Goal: Task Accomplishment & Management: Complete application form

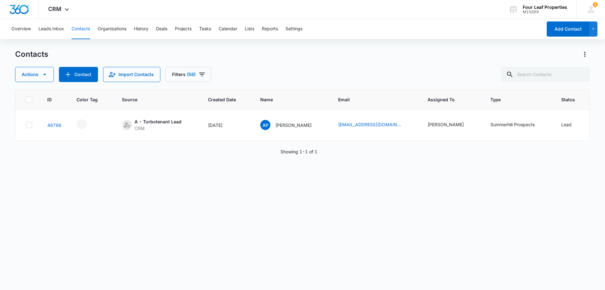
scroll to position [0, 81]
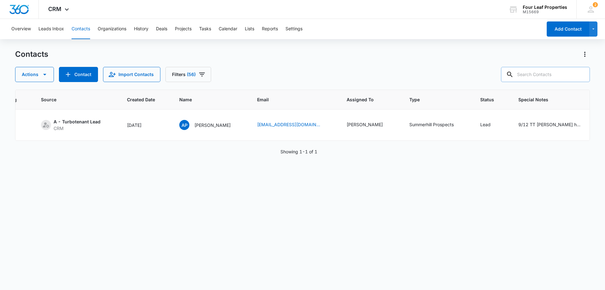
click at [550, 72] on input "text" at bounding box center [545, 74] width 89 height 15
type input "lees"
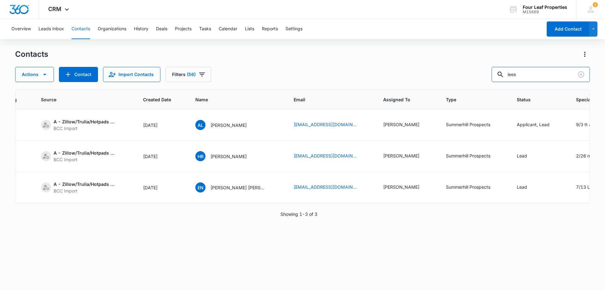
scroll to position [0, 241]
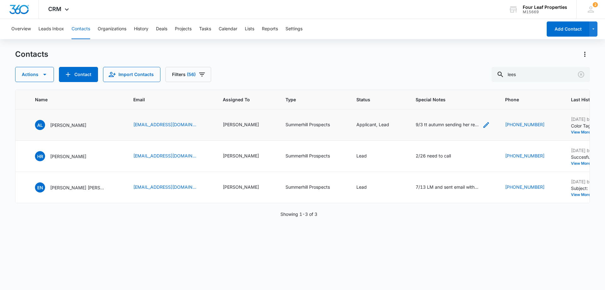
click at [483, 122] on icon "Special Notes - 9/3 tt autumn sending her rental application-as 8/26 tt autumn …" at bounding box center [487, 125] width 8 height 8
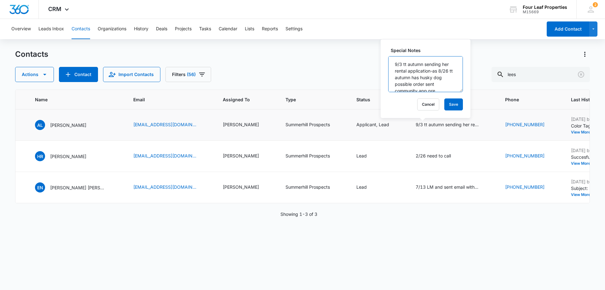
click at [394, 61] on textarea "9/3 tt autumn sending her rental application-as 8/26 tt autumn has husky dog po…" at bounding box center [425, 74] width 75 height 36
type textarea "9/12 Autumn is gonna wait to improve her credit so she can qualify for a VA loa…"
click at [444, 106] on button "Save" at bounding box center [453, 104] width 19 height 12
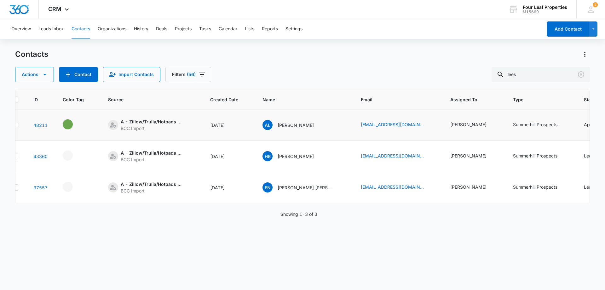
scroll to position [0, 0]
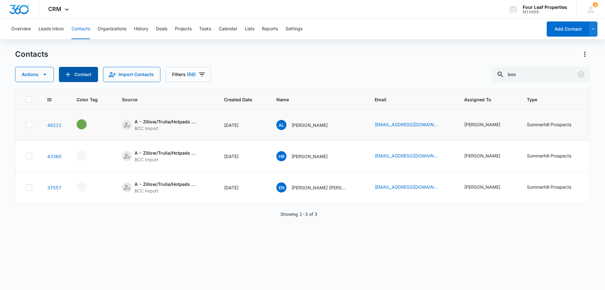
click at [79, 73] on button "Contact" at bounding box center [78, 74] width 39 height 15
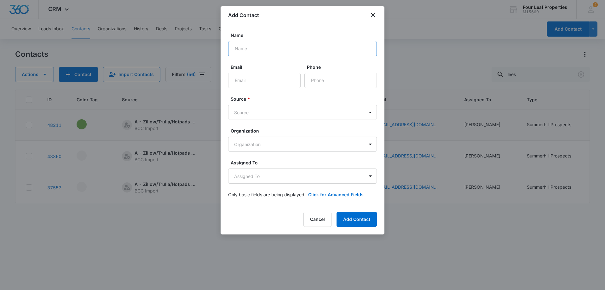
click at [271, 50] on input "Name" at bounding box center [302, 48] width 149 height 15
type input "Ready Stay Furnished Housing"
click at [264, 77] on input "Email" at bounding box center [264, 80] width 72 height 15
click at [339, 83] on input "Phone" at bounding box center [340, 80] width 72 height 15
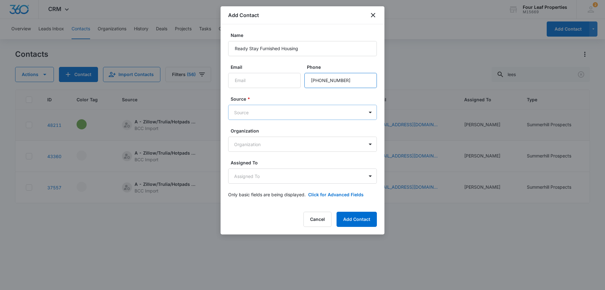
type input "[PHONE_NUMBER]"
click at [326, 110] on body "CRM Apps Reputation Websites Forms CRM Email Social Shop Payments POS Content A…" at bounding box center [302, 145] width 605 height 290
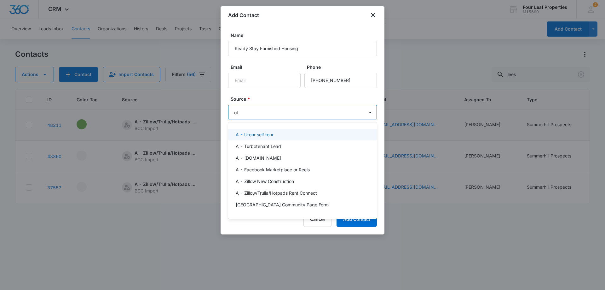
type input "oth"
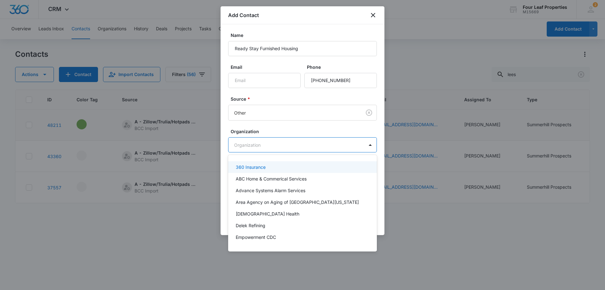
click at [257, 143] on body "CRM Apps Reputation Websites Forms CRM Email Social Shop Payments POS Content A…" at bounding box center [302, 145] width 605 height 290
click at [257, 143] on div at bounding box center [302, 145] width 605 height 290
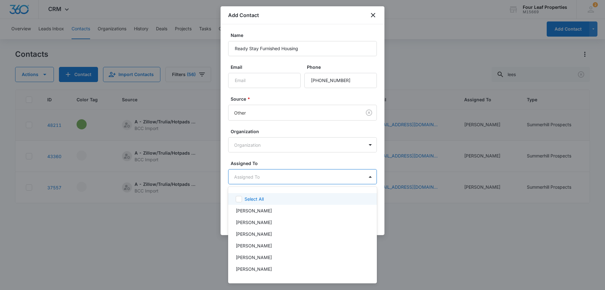
click at [257, 175] on body "CRM Apps Reputation Websites Forms CRM Email Social Shop Payments POS Content A…" at bounding box center [302, 145] width 605 height 290
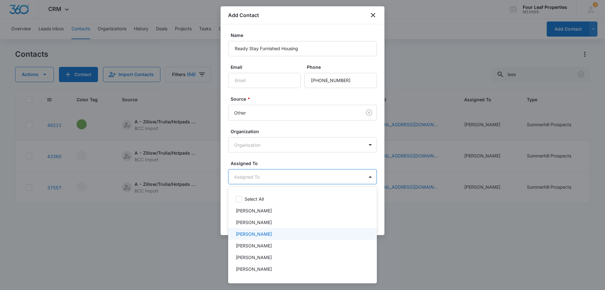
click at [267, 232] on p "[PERSON_NAME]" at bounding box center [254, 233] width 36 height 7
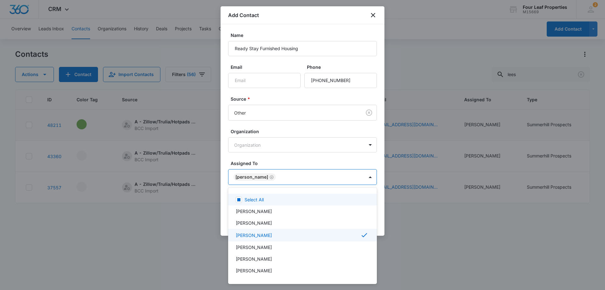
click at [294, 149] on div at bounding box center [302, 145] width 605 height 290
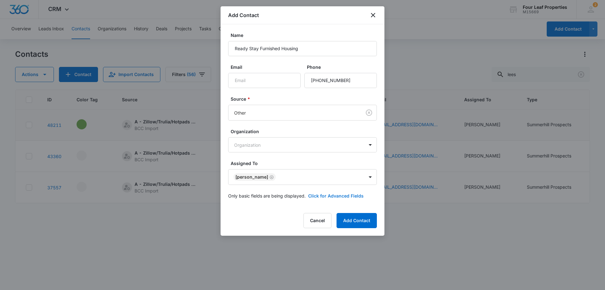
click at [318, 198] on button "Click for Advanced Fields" at bounding box center [335, 195] width 55 height 7
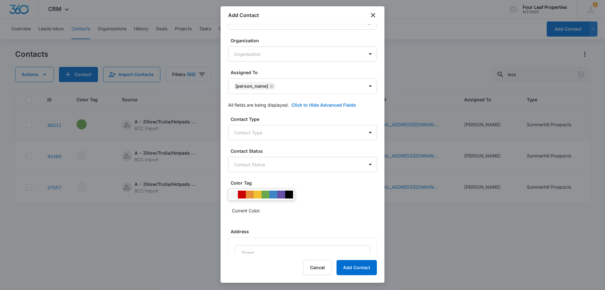
scroll to position [95, 0]
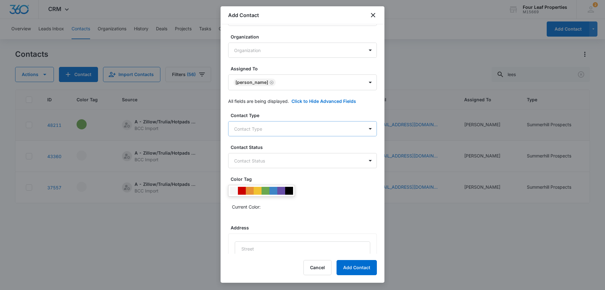
click at [287, 130] on body "CRM Apps Reputation Websites Forms CRM Email Social Shop Payments POS Content A…" at bounding box center [302, 145] width 605 height 290
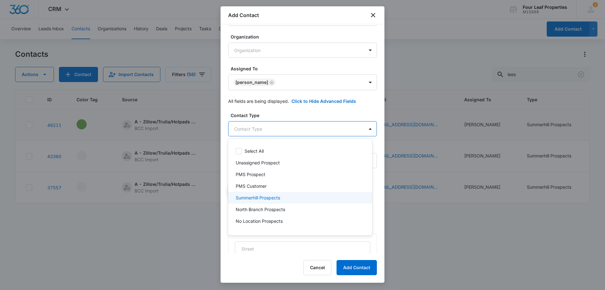
click at [290, 195] on div "Summerhill Prospects" at bounding box center [300, 197] width 128 height 7
click at [298, 118] on div at bounding box center [302, 145] width 605 height 290
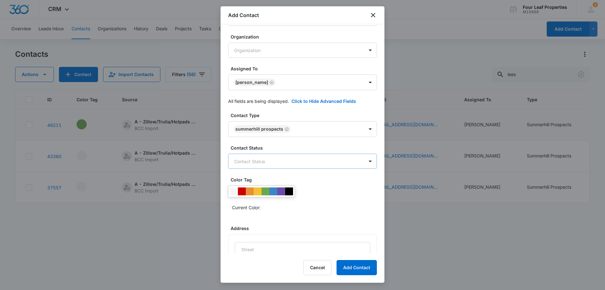
click at [300, 159] on body "CRM Apps Reputation Websites Forms CRM Email Social Shop Payments POS Content A…" at bounding box center [302, 145] width 605 height 290
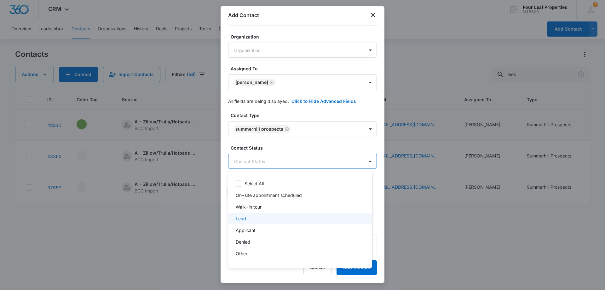
click at [283, 222] on div "Lead" at bounding box center [300, 218] width 144 height 12
click at [307, 124] on div at bounding box center [302, 145] width 605 height 290
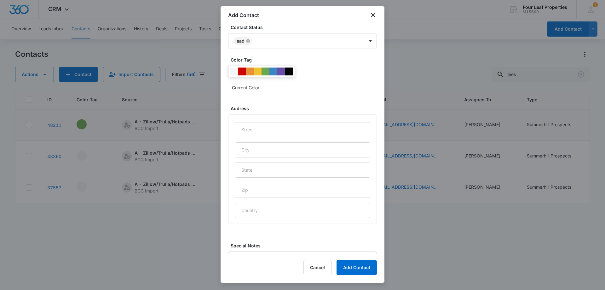
scroll to position [249, 0]
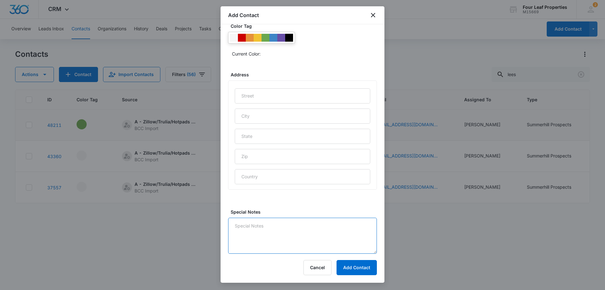
click at [284, 225] on textarea "Special Notes" at bounding box center [302, 235] width 149 height 36
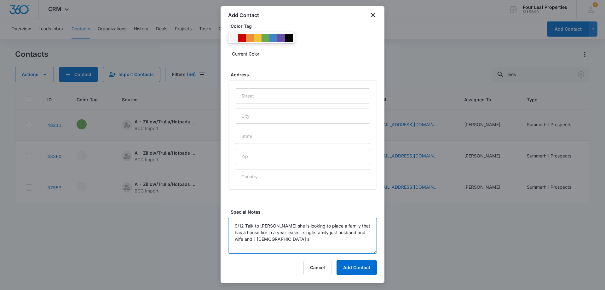
click at [260, 244] on textarea "9/12 Talk to [PERSON_NAME] she is looking to place a family that has a house fi…" at bounding box center [302, 235] width 149 height 36
click at [288, 236] on textarea "9/12 Talk to [PERSON_NAME] she is looking to place a family that has a house fi…" at bounding box center [302, 235] width 149 height 36
type textarea "9/12 Talk to [PERSON_NAME] she is looking to place a family that has a house fi…"
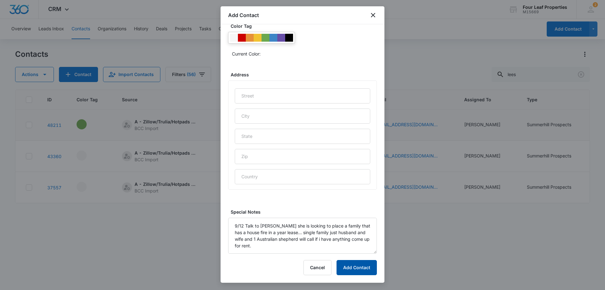
click at [357, 264] on button "Add Contact" at bounding box center [357, 267] width 40 height 15
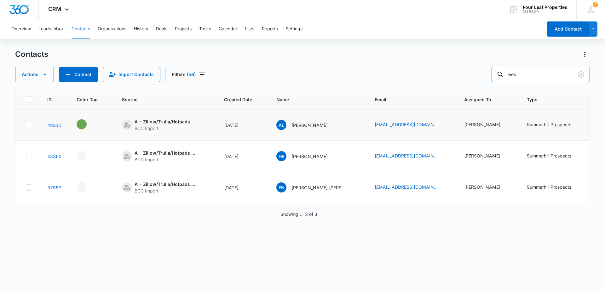
drag, startPoint x: 536, startPoint y: 77, endPoint x: 361, endPoint y: 86, distance: 175.5
click at [379, 87] on div "Contacts Actions Contact Import Contacts Filters (56) lees ID Color Tag Source …" at bounding box center [302, 169] width 575 height 240
paste input "[PERSON_NAME]"
type input "[PERSON_NAME]"
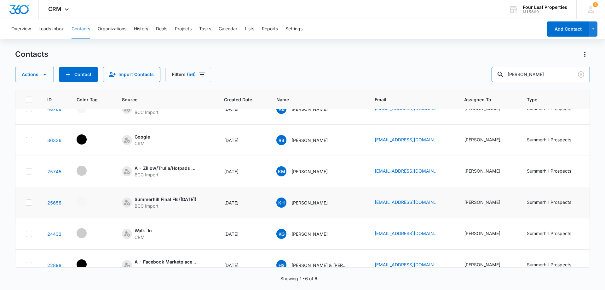
scroll to position [0, 0]
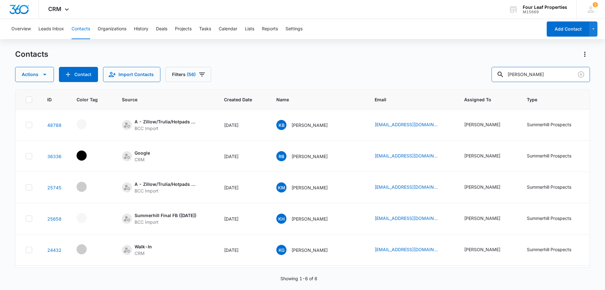
drag, startPoint x: 557, startPoint y: 78, endPoint x: 425, endPoint y: 85, distance: 132.3
click at [426, 85] on div "Contacts Actions Contact Import Contacts Filters (56) [PERSON_NAME] ID Color Ta…" at bounding box center [302, 169] width 575 height 240
click at [86, 73] on button "Contact" at bounding box center [78, 74] width 39 height 15
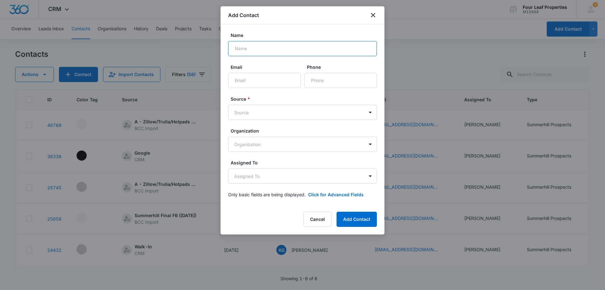
paste input "[PERSON_NAME]"
type input "[PERSON_NAME]"
click at [266, 82] on input "Email" at bounding box center [264, 80] width 72 height 15
paste input "[EMAIL_ADDRESS][DOMAIN_NAME]"
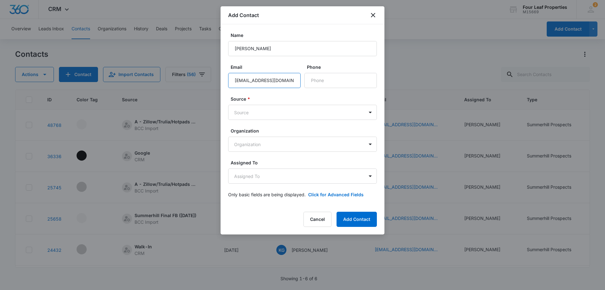
scroll to position [0, 4]
type input "[EMAIL_ADDRESS][DOMAIN_NAME]"
click at [315, 80] on input "Phone" at bounding box center [340, 80] width 72 height 15
paste input "[PHONE_NUMBER]"
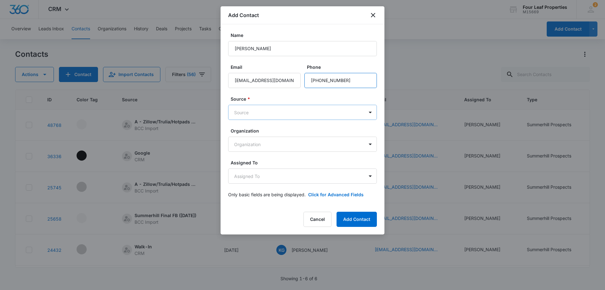
type input "[PHONE_NUMBER]"
click at [284, 111] on body "CRM Apps Reputation Websites Forms CRM Email Social Shop Payments POS Content A…" at bounding box center [302, 145] width 605 height 290
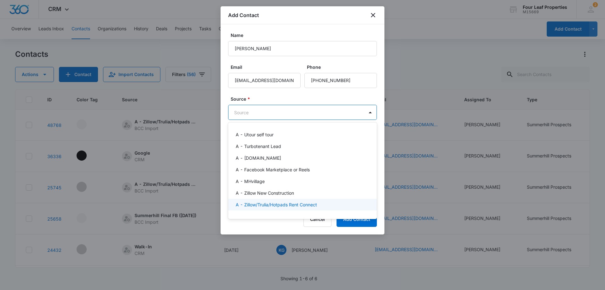
click at [298, 206] on p "A - Zillow/Trulia/Hotpads Rent Connect" at bounding box center [276, 204] width 81 height 7
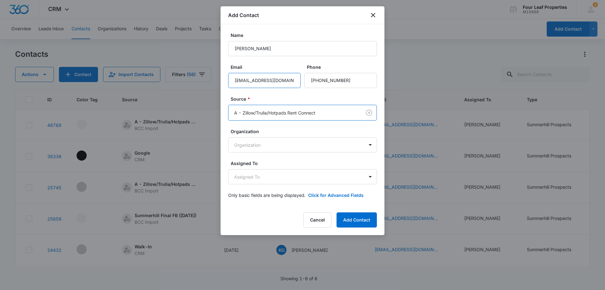
click at [289, 77] on input "[EMAIL_ADDRESS][DOMAIN_NAME]" at bounding box center [264, 80] width 72 height 15
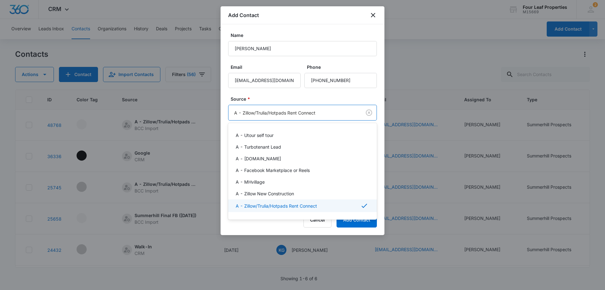
click at [295, 105] on body "CRM Apps Reputation Websites Forms CRM Email Social Shop Payments POS Content A…" at bounding box center [302, 145] width 605 height 290
click at [291, 98] on div at bounding box center [302, 145] width 605 height 290
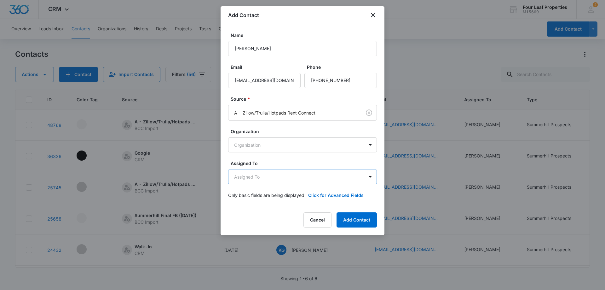
click at [279, 174] on body "CRM Apps Reputation Websites Forms CRM Email Social Shop Payments POS Content A…" at bounding box center [302, 145] width 605 height 290
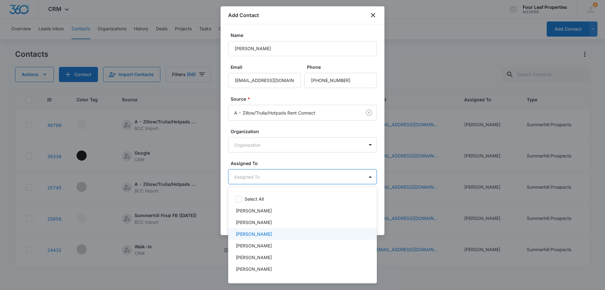
click at [262, 238] on div "[PERSON_NAME]" at bounding box center [302, 234] width 149 height 12
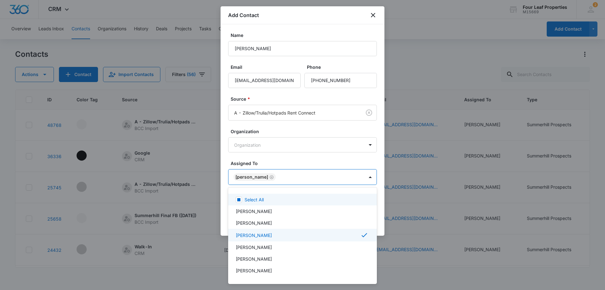
click at [280, 160] on div at bounding box center [302, 145] width 605 height 290
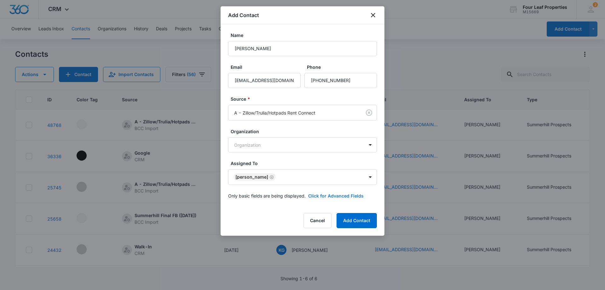
click at [328, 193] on button "Click for Advanced Fields" at bounding box center [335, 195] width 55 height 7
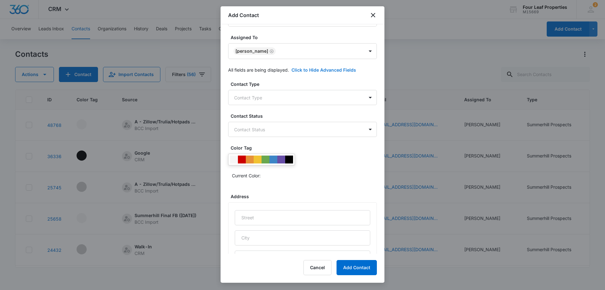
scroll to position [126, 0]
click at [271, 99] on body "CRM Apps Reputation Websites Forms CRM Email Social Shop Payments POS Content A…" at bounding box center [302, 145] width 605 height 290
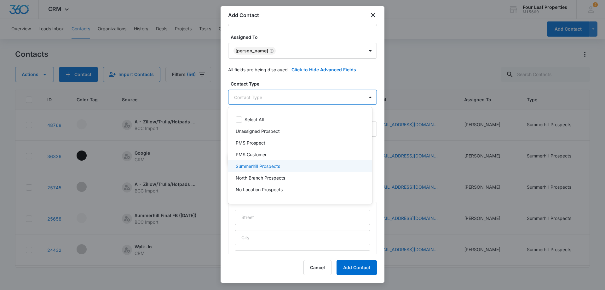
click at [279, 164] on p "Summerhill Prospects" at bounding box center [258, 166] width 44 height 7
click at [284, 95] on div at bounding box center [302, 145] width 605 height 290
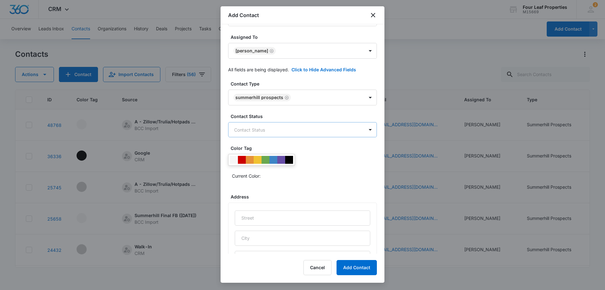
click at [283, 129] on body "CRM Apps Reputation Websites Forms CRM Email Social Shop Payments POS Content A…" at bounding box center [302, 145] width 605 height 290
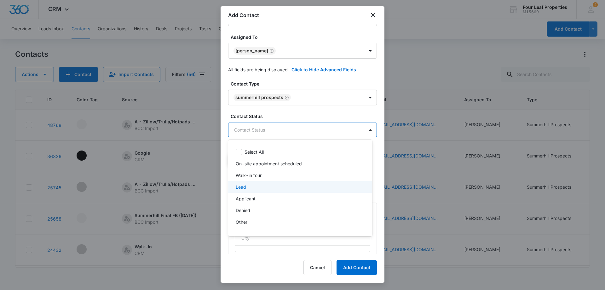
click at [260, 191] on div "Lead" at bounding box center [300, 187] width 144 height 12
click at [285, 108] on div at bounding box center [302, 145] width 605 height 290
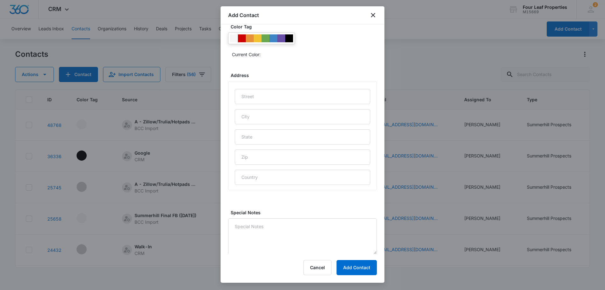
scroll to position [249, 0]
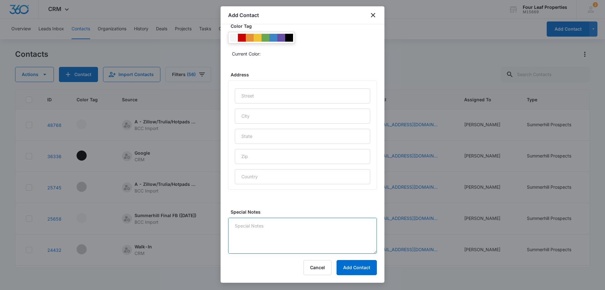
click at [275, 228] on textarea "Special Notes" at bounding box center [302, 235] width 149 height 36
type textarea "9/12 LM"
click at [364, 266] on button "Add Contact" at bounding box center [357, 267] width 40 height 15
